Goal: Task Accomplishment & Management: Manage account settings

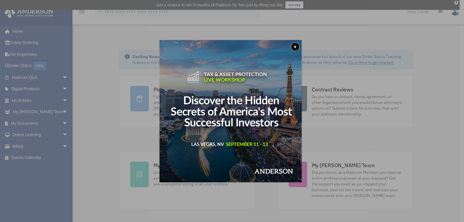
click at [298, 47] on button "x" at bounding box center [295, 46] width 9 height 9
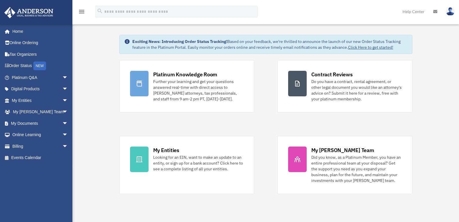
scroll to position [29, 0]
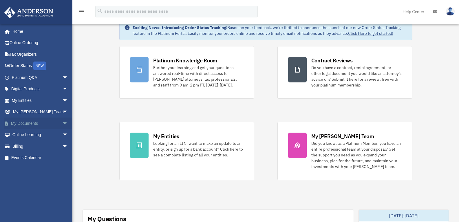
click at [62, 123] on span "arrow_drop_down" at bounding box center [68, 123] width 12 height 12
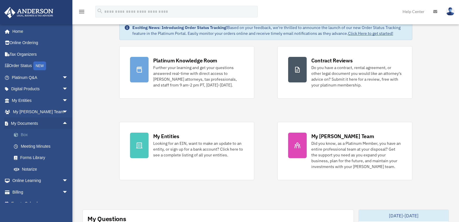
click at [26, 133] on link "Box" at bounding box center [42, 135] width 69 height 12
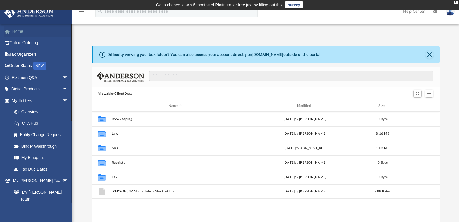
click at [19, 30] on link "Home" at bounding box center [40, 32] width 73 height 12
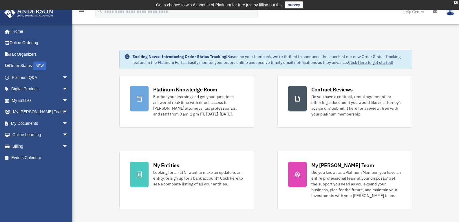
click at [450, 13] on img at bounding box center [450, 11] width 9 height 8
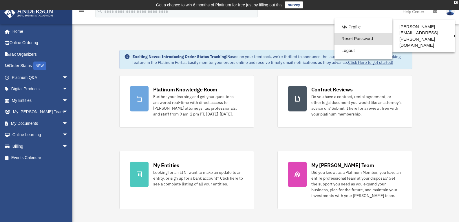
click at [368, 37] on link "Reset Password" at bounding box center [364, 39] width 58 height 12
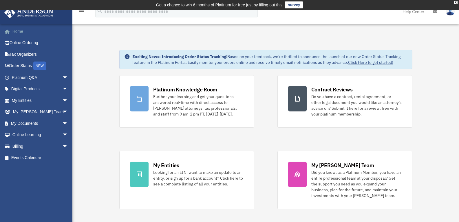
click at [19, 29] on link "Home" at bounding box center [40, 32] width 73 height 12
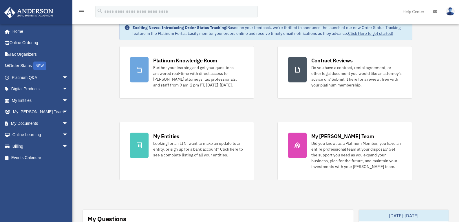
click at [245, 113] on div "Platinum Knowledge Room Further your learning and get your questions answered r…" at bounding box center [265, 113] width 293 height 134
click at [452, 12] on img at bounding box center [450, 11] width 9 height 8
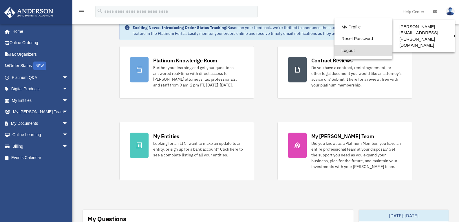
click at [368, 49] on link "Logout" at bounding box center [364, 51] width 58 height 12
